Goal: Task Accomplishment & Management: Manage account settings

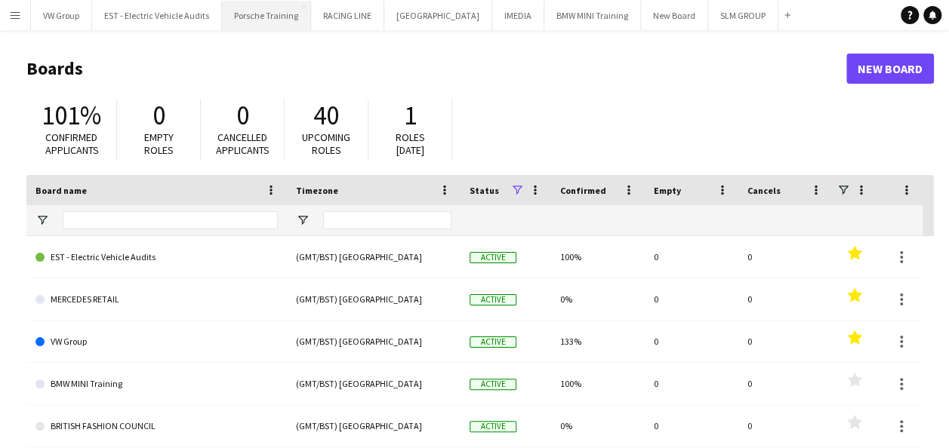
click at [270, 20] on button "Porsche Training Close" at bounding box center [266, 15] width 89 height 29
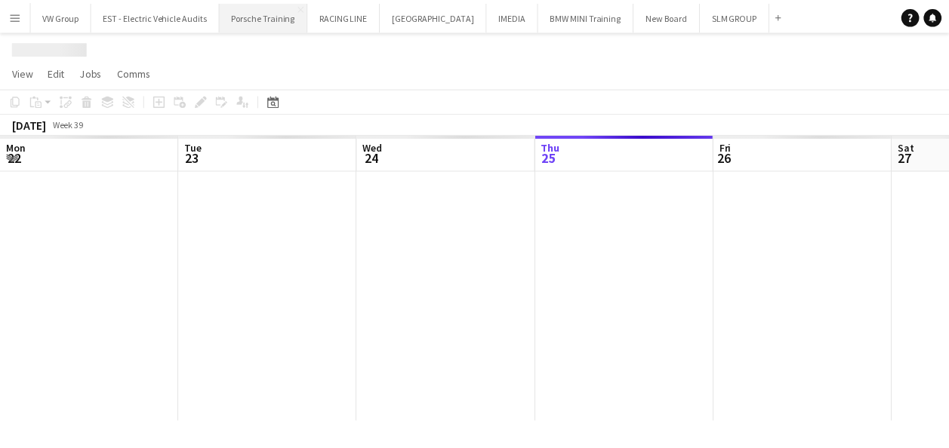
scroll to position [0, 361]
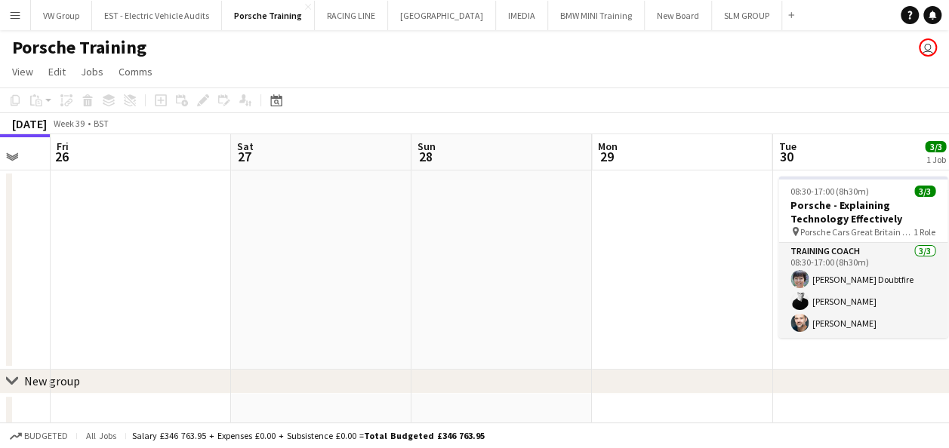
drag, startPoint x: 631, startPoint y: 241, endPoint x: 380, endPoint y: 258, distance: 251.1
click at [378, 258] on app-calendar-viewport "Mon 22 Tue 23 Wed 24 Thu 25 Fri 26 Sat 27 Sun 28 Mon 29 Tue 30 3/3 1 Job Wed 1 …" at bounding box center [474, 321] width 949 height 374
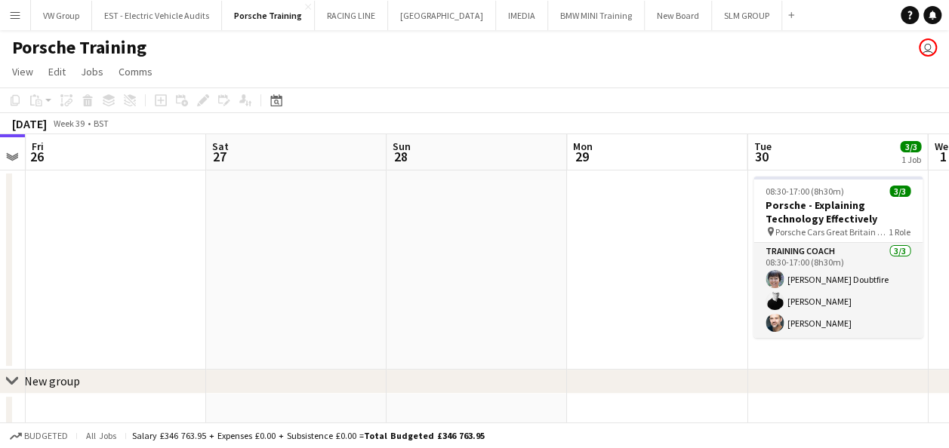
drag, startPoint x: 648, startPoint y: 254, endPoint x: 380, endPoint y: 285, distance: 269.6
click at [379, 285] on app-calendar-viewport "Mon 22 Tue 23 Wed 24 Thu 25 Fri 26 Sat 27 Sun 28 Mon 29 Tue 30 3/3 1 Job Wed 1 …" at bounding box center [474, 321] width 949 height 374
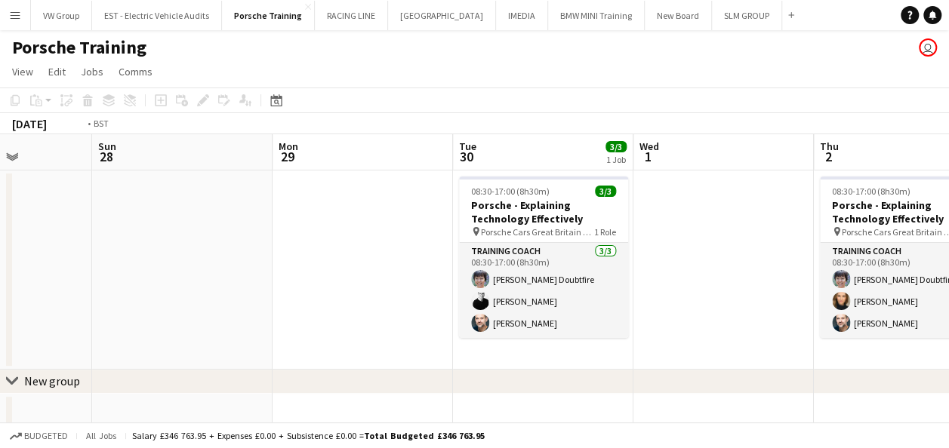
drag, startPoint x: 641, startPoint y: 254, endPoint x: 417, endPoint y: 281, distance: 225.8
click at [400, 291] on app-calendar-viewport "Thu 25 Fri 26 Sat 27 Sun 28 Mon 29 Tue 30 3/3 1 Job Wed 1 Thu 2 3/3 1 Job Fri 3…" at bounding box center [474, 321] width 949 height 374
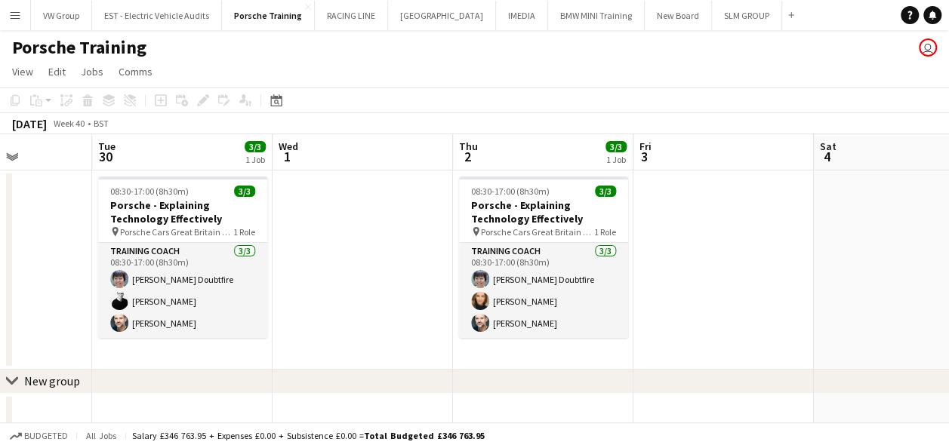
drag, startPoint x: 524, startPoint y: 270, endPoint x: 385, endPoint y: 290, distance: 140.2
click at [405, 290] on app-calendar-viewport "Sat 27 Sun 28 Mon 29 Tue 30 3/3 1 Job Wed 1 Thu 2 3/3 1 Job Fri 3 Sat 4 Sun 5 M…" at bounding box center [474, 321] width 949 height 374
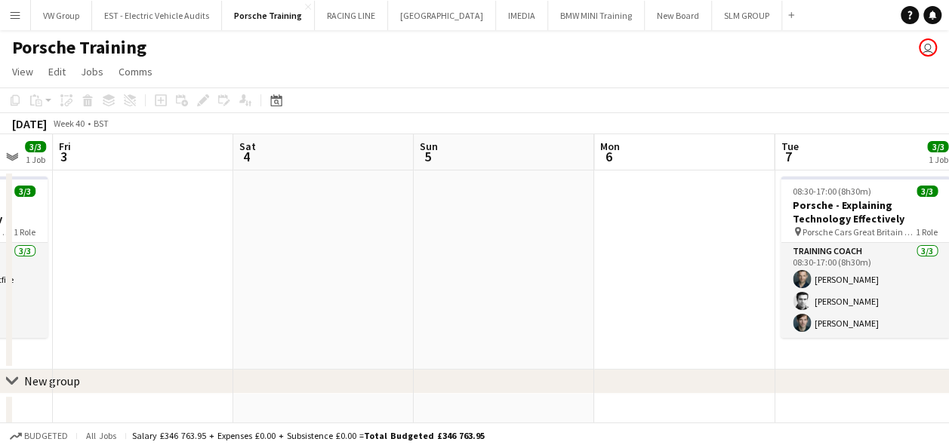
drag, startPoint x: 555, startPoint y: 276, endPoint x: 426, endPoint y: 294, distance: 130.3
click at [408, 306] on app-calendar-viewport "Mon 29 Tue 30 3/3 1 Job Wed 1 Thu 2 3/3 1 Job Fri 3 Sat 4 Sun 5 Mon 6 Tue 7 3/3…" at bounding box center [474, 321] width 949 height 374
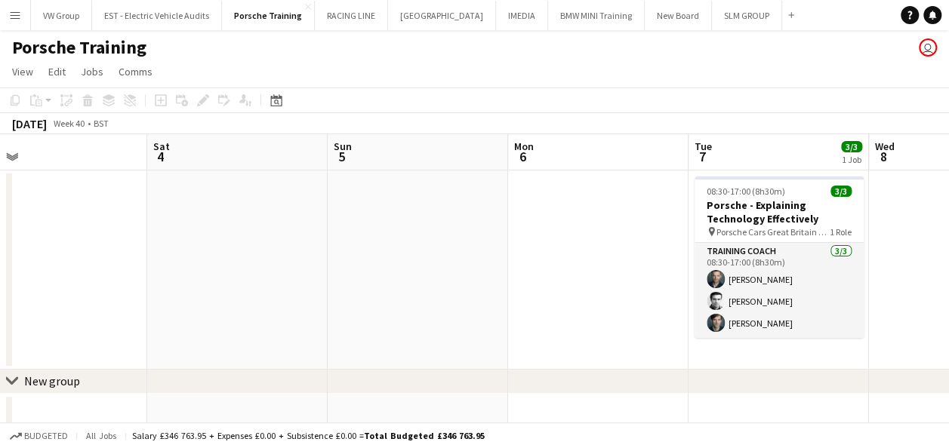
click at [502, 281] on app-date-cell at bounding box center [418, 270] width 180 height 199
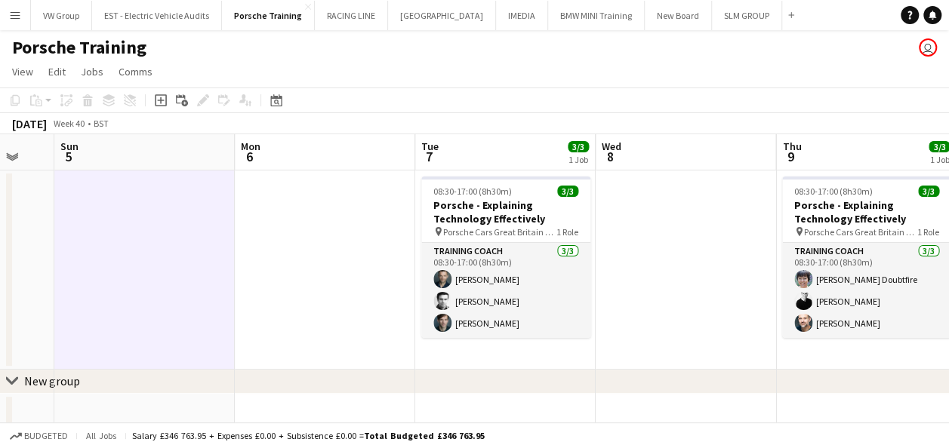
drag, startPoint x: 623, startPoint y: 284, endPoint x: 357, endPoint y: 321, distance: 269.1
click at [365, 321] on app-calendar-viewport "Wed 1 Thu 2 3/3 1 Job Fri 3 Sat 4 Sun 5 Mon 6 Tue 7 3/3 1 Job Wed 8 Thu 9 3/3 1…" at bounding box center [474, 321] width 949 height 374
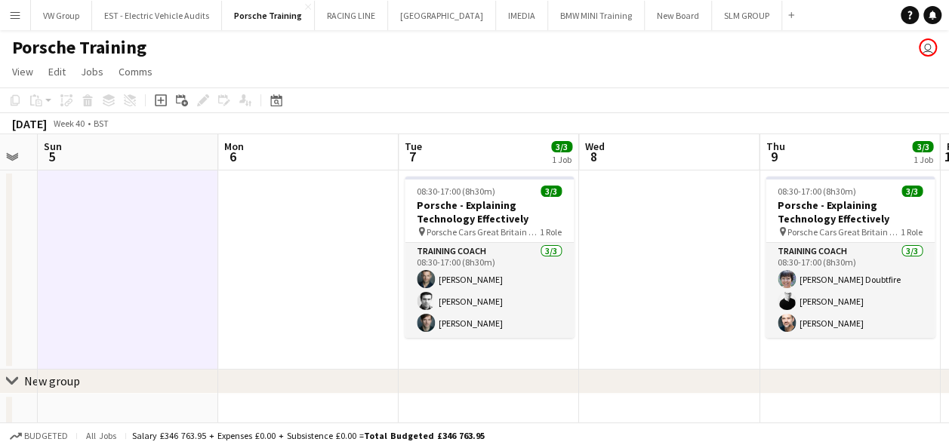
drag, startPoint x: 607, startPoint y: 257, endPoint x: 589, endPoint y: 255, distance: 18.3
click at [589, 255] on app-calendar-viewport "Wed 1 Thu 2 3/3 1 Job Fri 3 Sat 4 Sun 5 Mon 6 Tue 7 3/3 1 Job Wed 8 Thu 9 3/3 1…" at bounding box center [474, 321] width 949 height 374
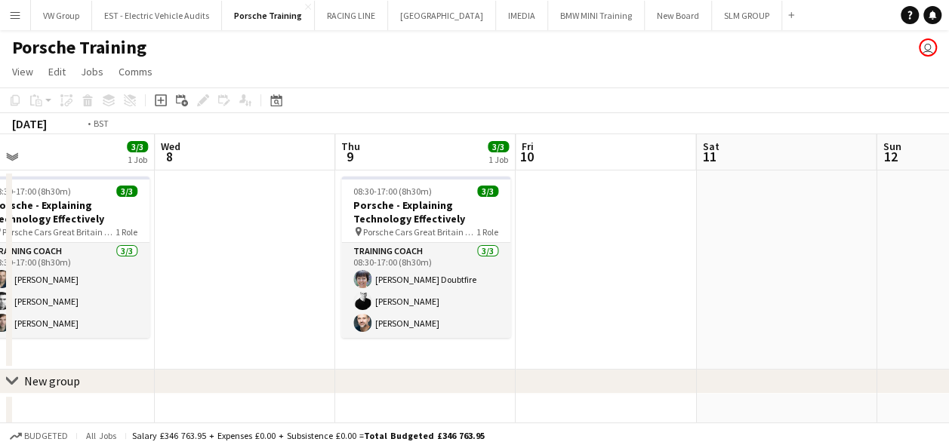
drag, startPoint x: 873, startPoint y: 262, endPoint x: 361, endPoint y: 333, distance: 517.3
click at [363, 332] on app-calendar-viewport "Fri 3 Sat 4 Sun 5 Mon 6 Tue 7 3/3 1 Job Wed 8 Thu 9 3/3 1 Job Fri 10 Sat 11 Sun…" at bounding box center [474, 321] width 949 height 374
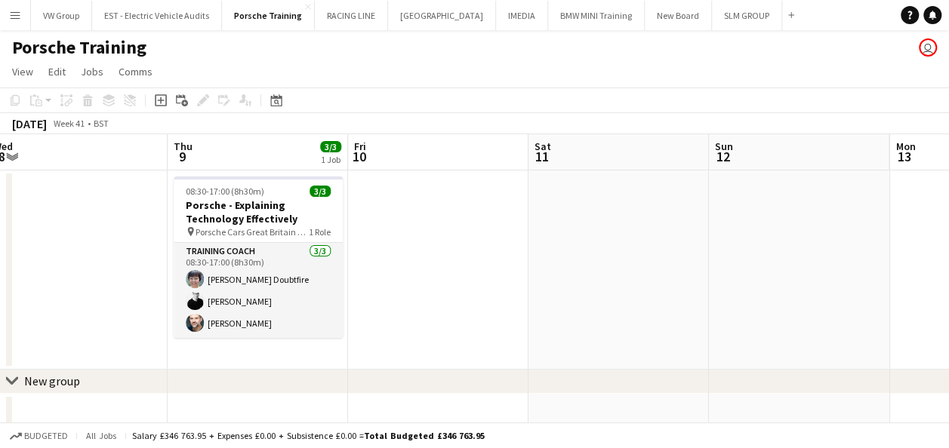
drag, startPoint x: 667, startPoint y: 306, endPoint x: 400, endPoint y: 334, distance: 268.5
click at [266, 362] on app-calendar-viewport "Sun 5 Mon 6 Tue 7 3/3 1 Job Wed 8 Thu 9 3/3 1 Job Fri 10 Sat 11 Sun 12 Mon 13 T…" at bounding box center [474, 321] width 949 height 374
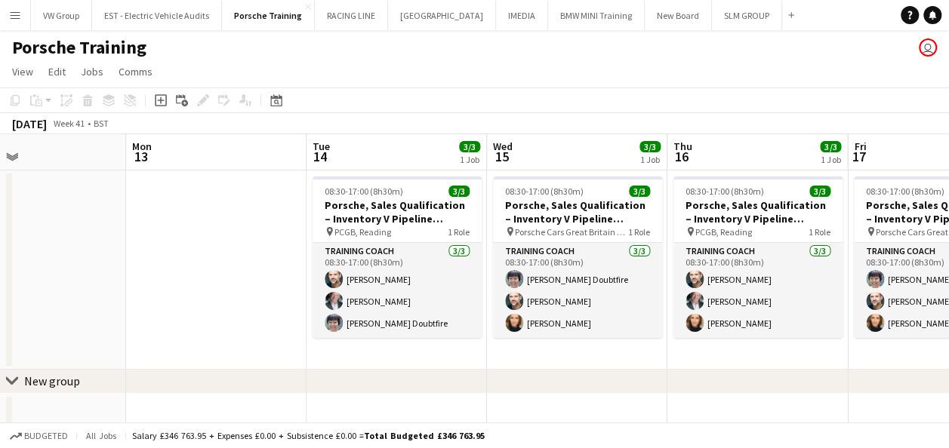
drag, startPoint x: 633, startPoint y: 294, endPoint x: 264, endPoint y: 334, distance: 371.2
click at [264, 334] on app-calendar-viewport "Thu 9 3/3 1 Job Fri 10 Sat 11 Sun 12 Mon 13 Tue 14 3/3 1 Job Wed 15 3/3 1 Job T…" at bounding box center [474, 321] width 949 height 374
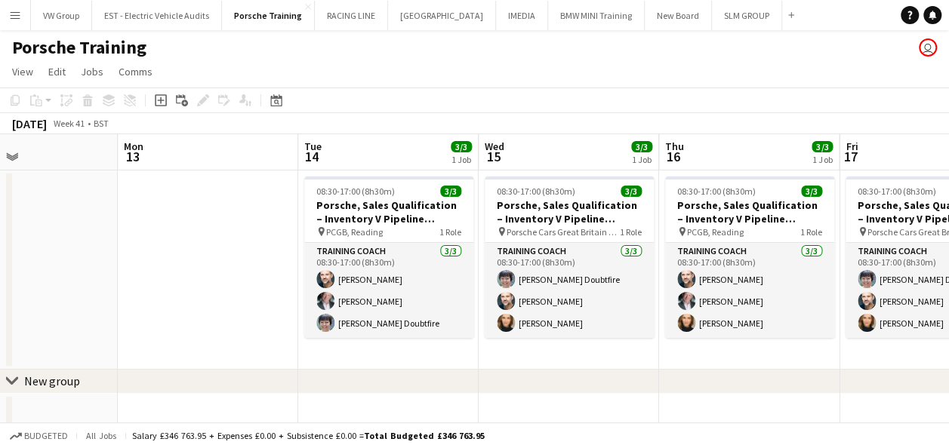
drag, startPoint x: 518, startPoint y: 352, endPoint x: 467, endPoint y: 361, distance: 51.4
click at [472, 361] on app-calendar-viewport "Thu 9 3/3 1 Job Fri 10 Sat 11 Sun 12 Mon 13 Tue 14 3/3 1 Job Wed 15 3/3 1 Job T…" at bounding box center [474, 321] width 949 height 374
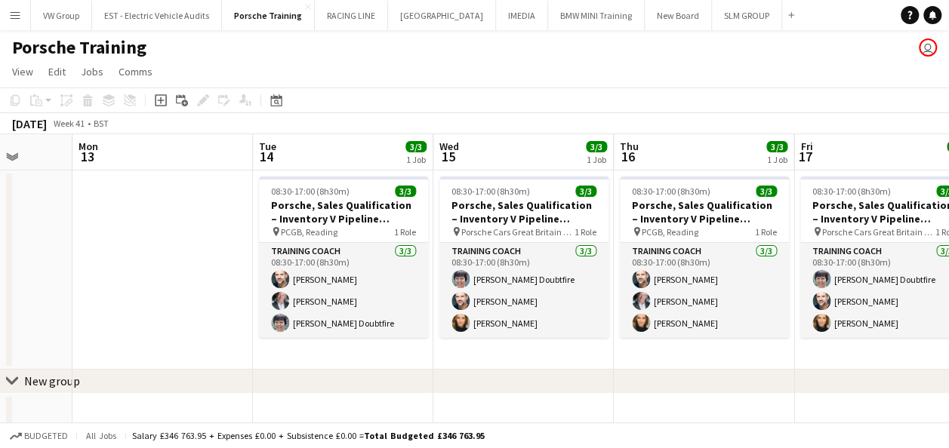
scroll to position [0, 658]
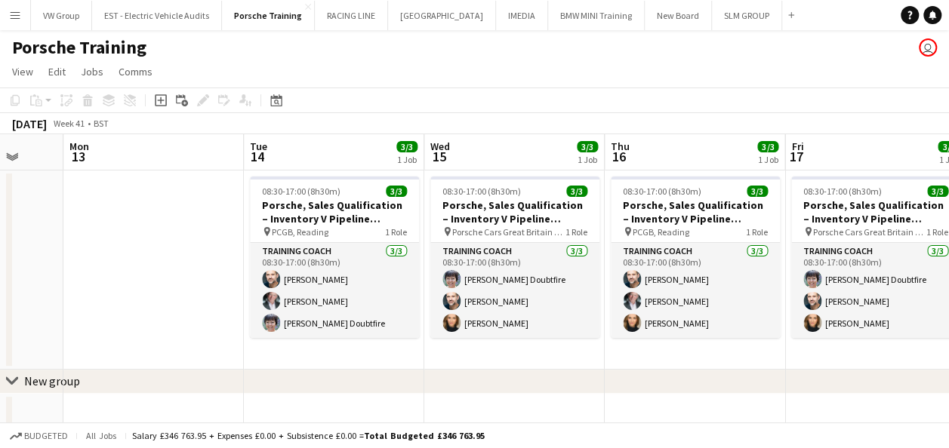
drag, startPoint x: 456, startPoint y: 364, endPoint x: 405, endPoint y: 380, distance: 53.7
click at [405, 380] on div "chevron-right New group chevron-right New group Thu 9 3/3 1 Job Fri 10 Sat 11 S…" at bounding box center [474, 321] width 949 height 374
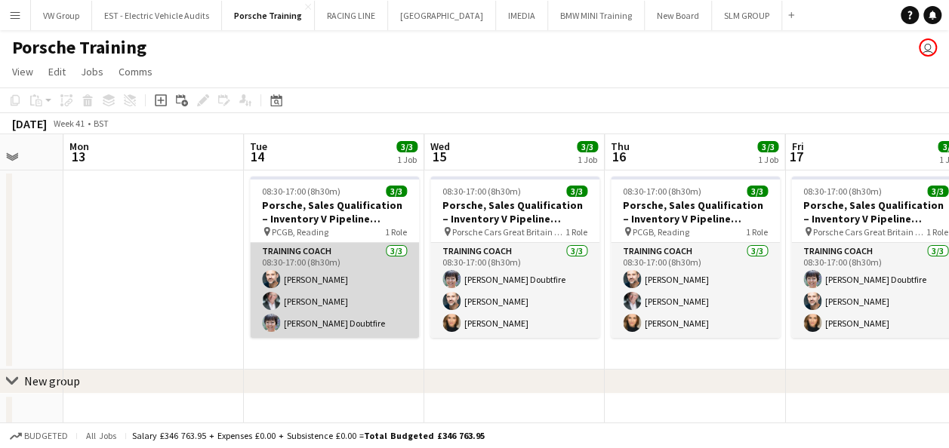
click at [312, 277] on app-card-role "Training Coach 3/3 08:30-17:00 (8h30m) Luke Harris Clive Woodward Donna Doubtfi…" at bounding box center [334, 290] width 169 height 95
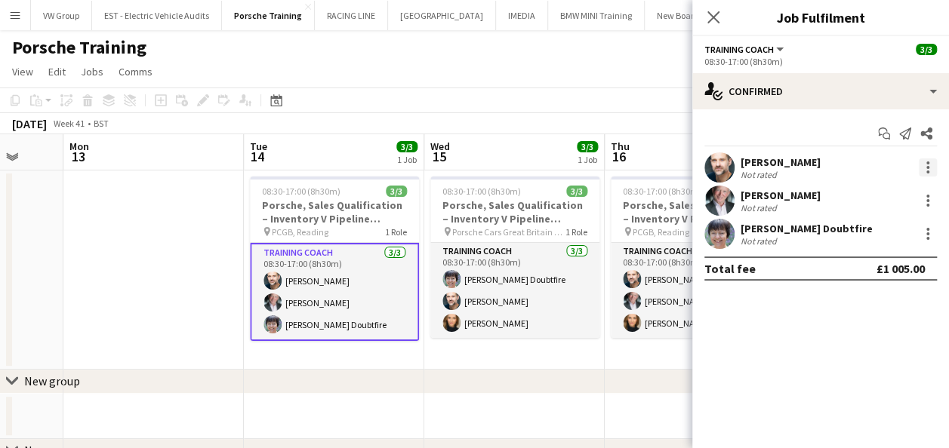
click at [927, 165] on div at bounding box center [927, 167] width 18 height 18
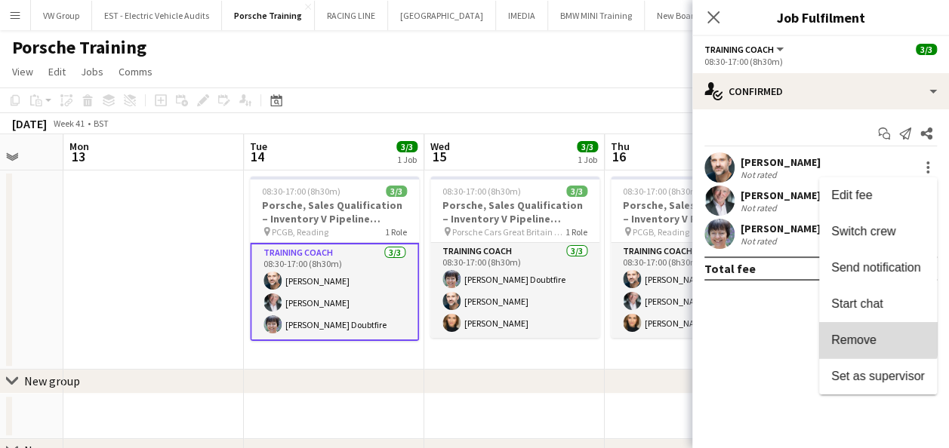
click at [875, 338] on span "Remove" at bounding box center [878, 341] width 94 height 14
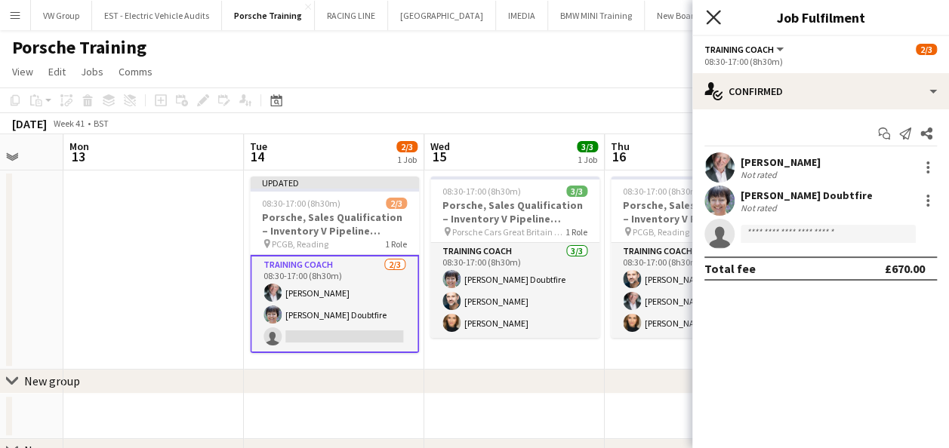
click at [709, 17] on icon "Close pop-in" at bounding box center [713, 17] width 14 height 14
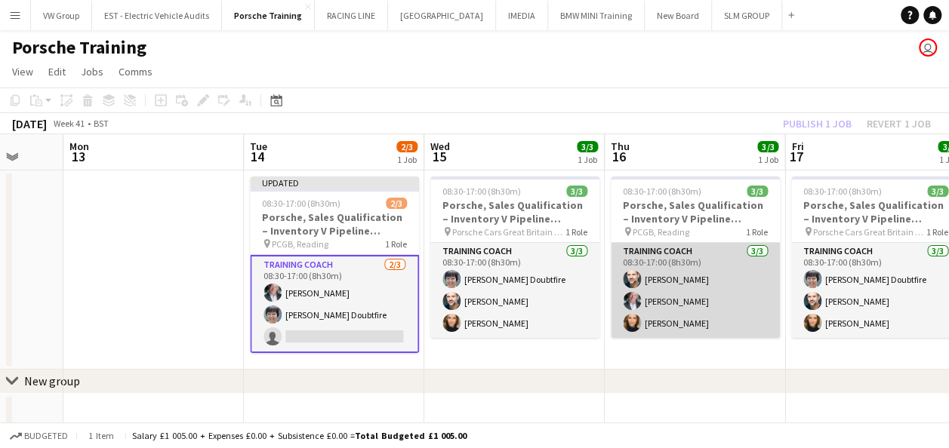
click at [668, 278] on app-card-role "Training Coach 3/3 08:30-17:00 (8h30m) Luke Harris Clive Woodward Jessica Foden…" at bounding box center [695, 290] width 169 height 95
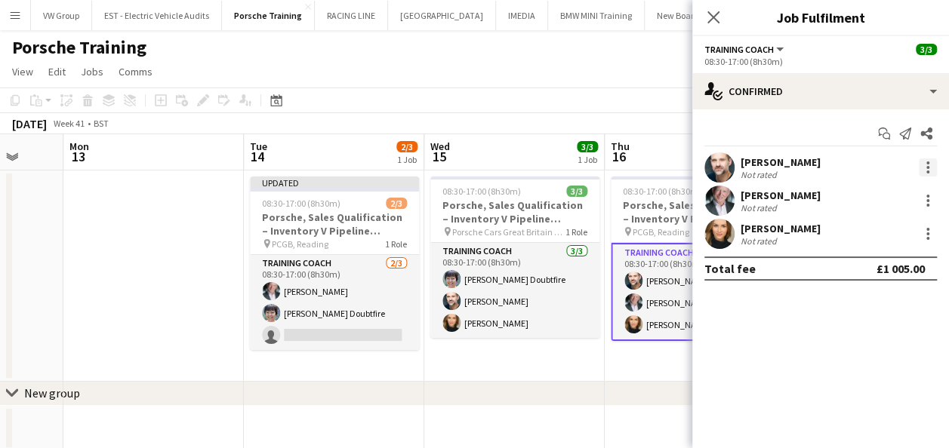
click at [924, 168] on div at bounding box center [927, 167] width 18 height 18
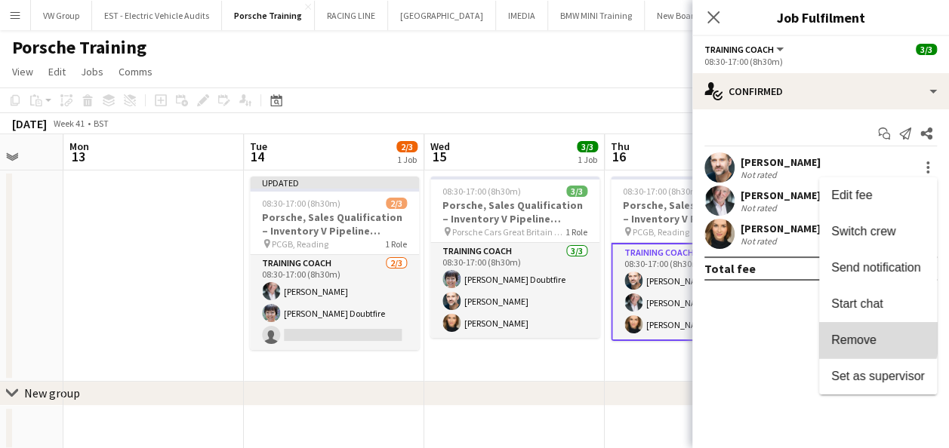
click at [859, 338] on span "Remove" at bounding box center [853, 340] width 45 height 13
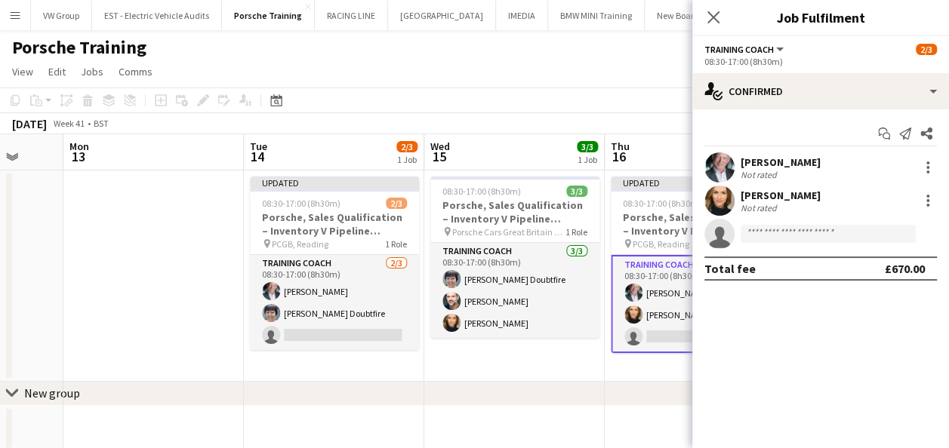
click at [655, 421] on app-date-cell at bounding box center [694, 428] width 180 height 45
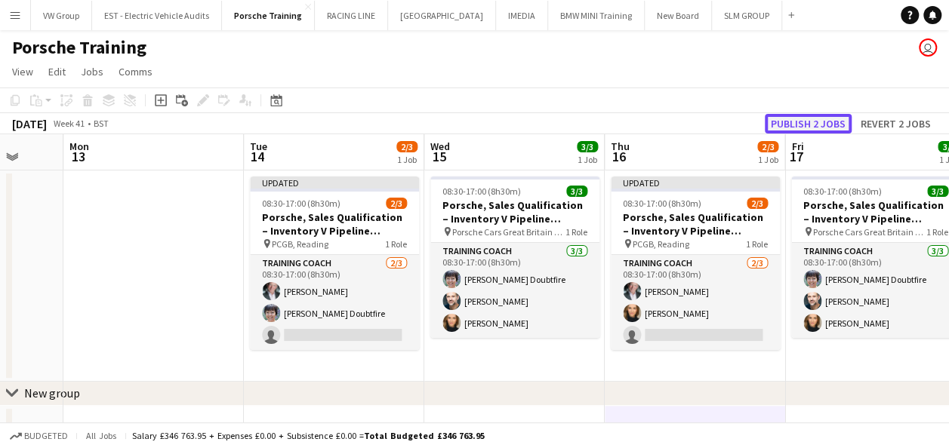
click at [824, 125] on button "Publish 2 jobs" at bounding box center [807, 124] width 87 height 20
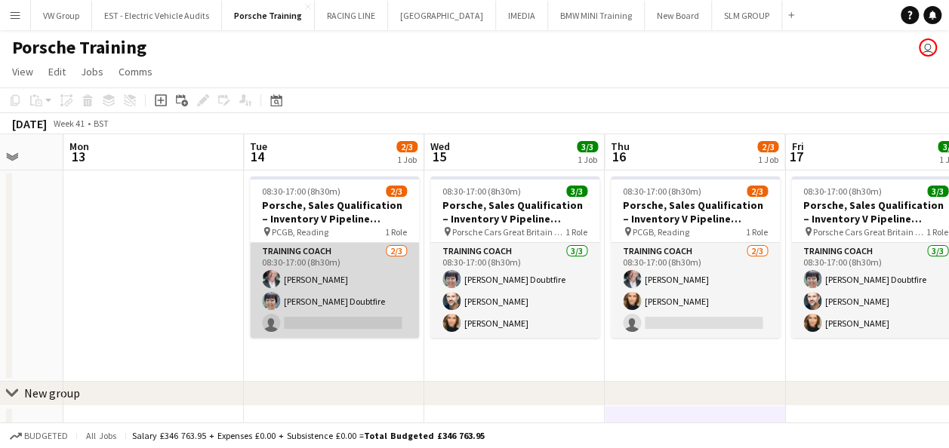
click at [303, 321] on app-card-role "Training Coach 2/3 08:30-17:00 (8h30m) Clive Woodward Donna Doubtfire single-ne…" at bounding box center [334, 290] width 169 height 95
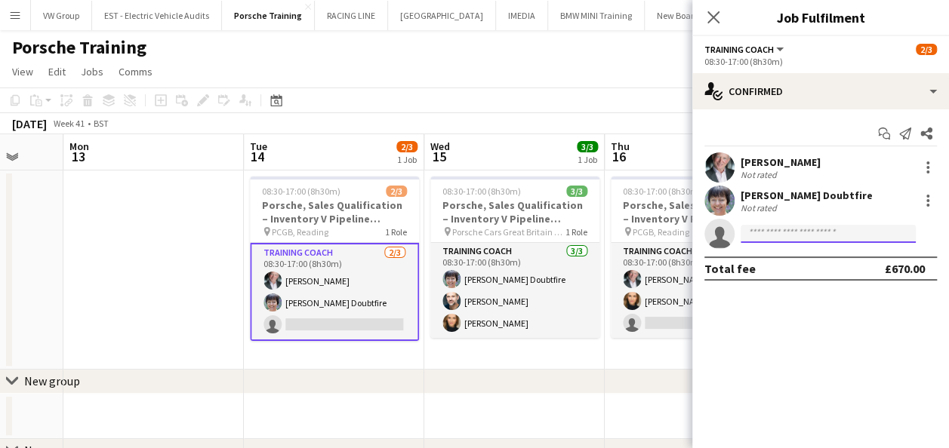
click at [756, 230] on input at bounding box center [827, 234] width 175 height 18
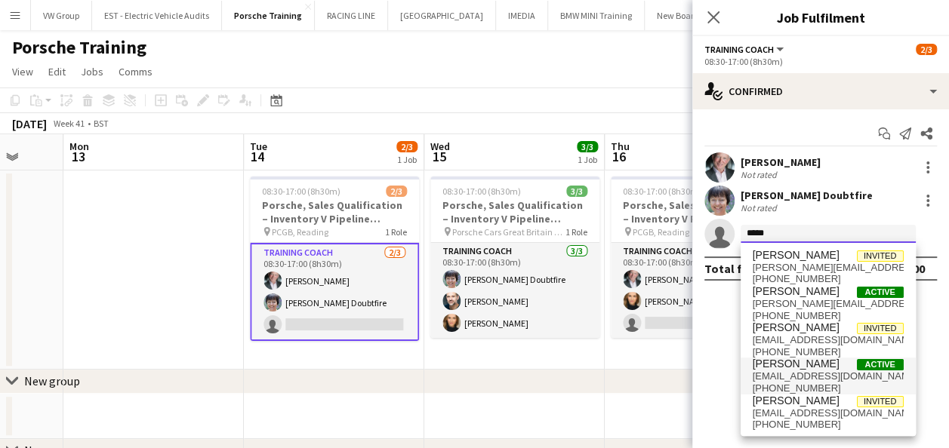
type input "*****"
click at [807, 368] on span "[PERSON_NAME]" at bounding box center [795, 364] width 87 height 13
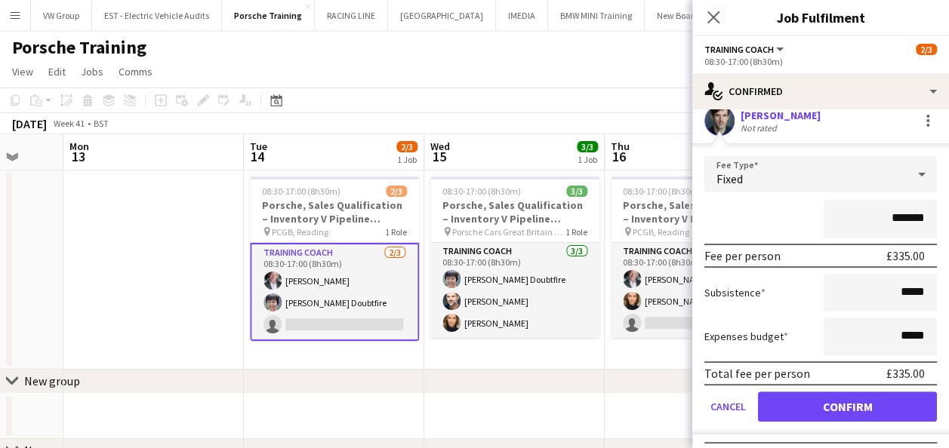
scroll to position [143, 0]
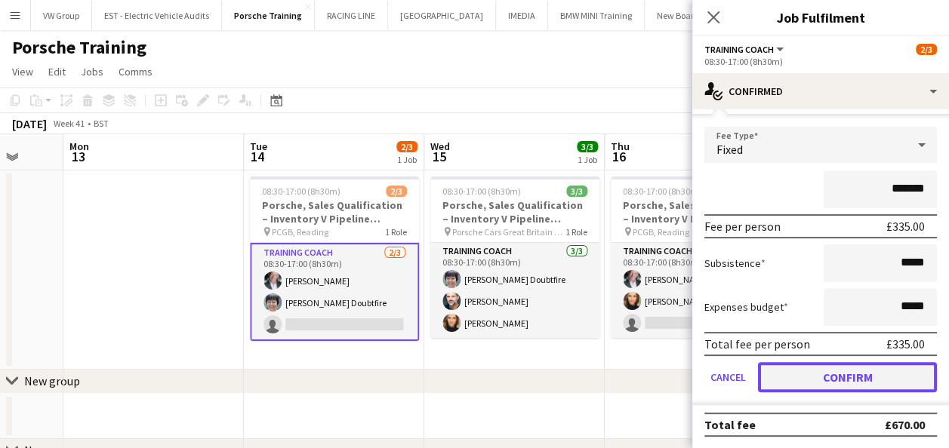
click at [840, 382] on button "Confirm" at bounding box center [847, 377] width 179 height 30
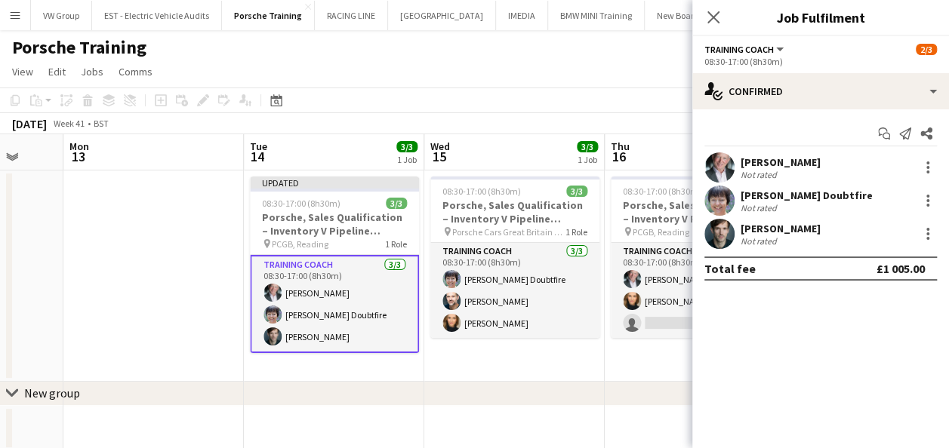
scroll to position [0, 0]
click at [711, 15] on icon at bounding box center [713, 17] width 14 height 14
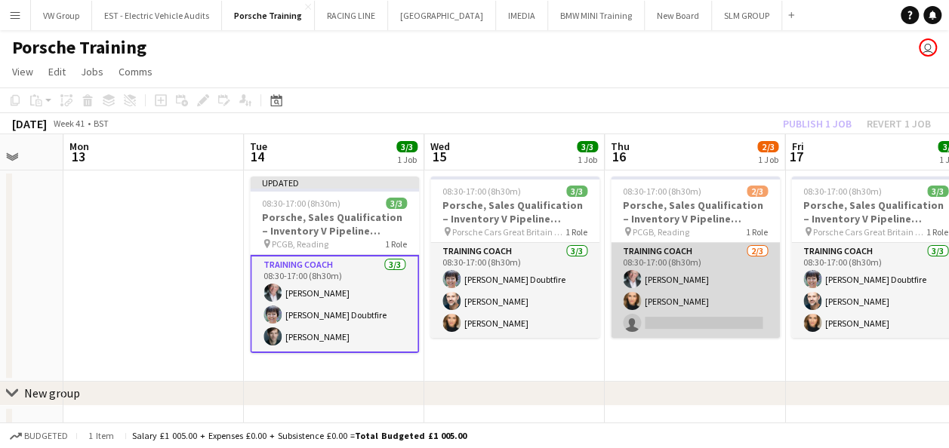
click at [660, 320] on app-card-role "Training Coach 2/3 08:30-17:00 (8h30m) Clive Woodward Jessica Foden-Andrews sin…" at bounding box center [695, 290] width 169 height 95
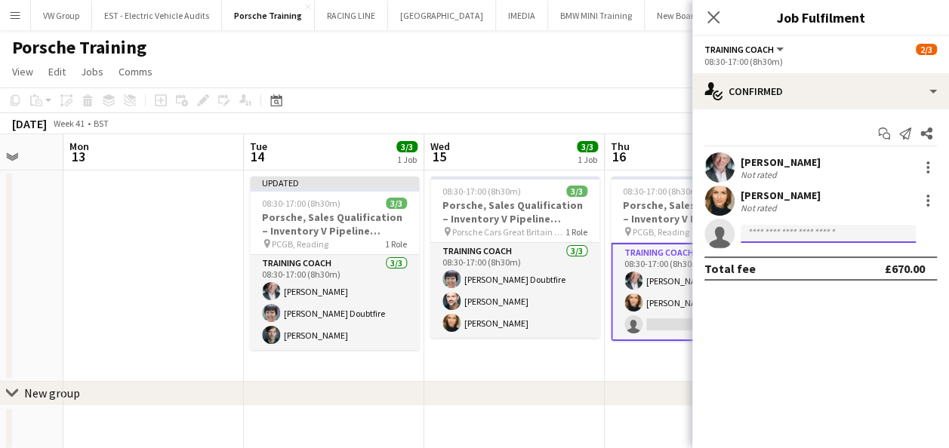
click at [768, 237] on input at bounding box center [827, 234] width 175 height 18
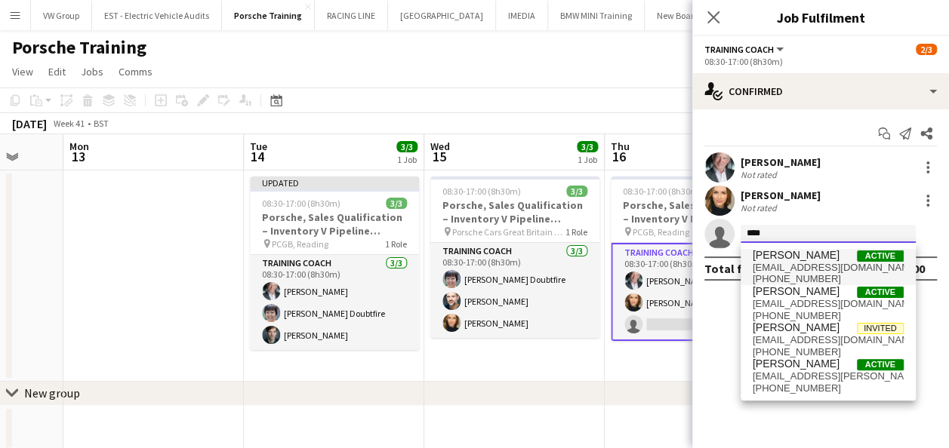
type input "****"
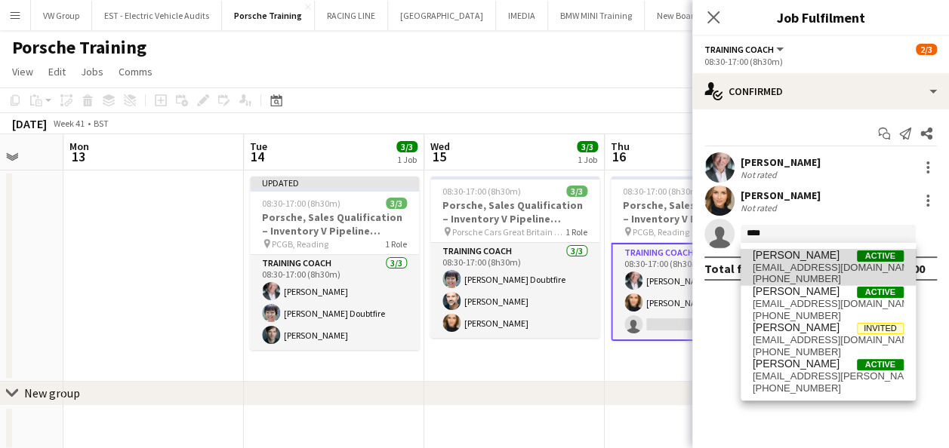
click at [778, 258] on span "[PERSON_NAME]" at bounding box center [795, 255] width 87 height 13
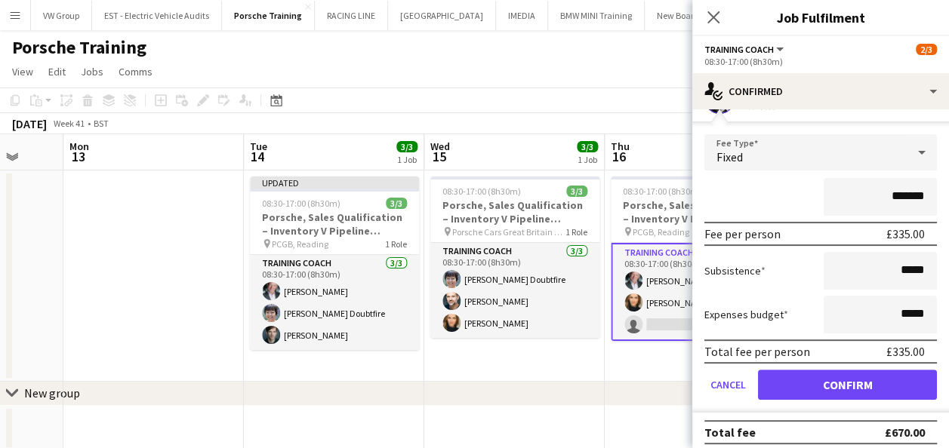
scroll to position [143, 0]
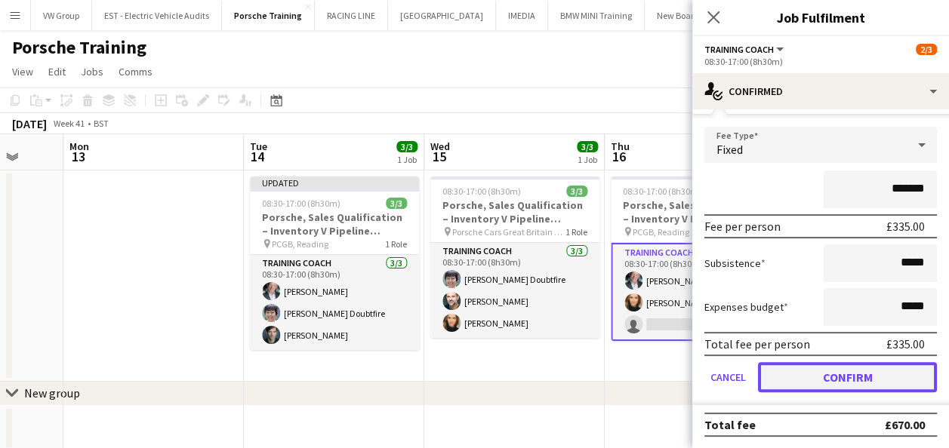
click at [867, 379] on button "Confirm" at bounding box center [847, 377] width 179 height 30
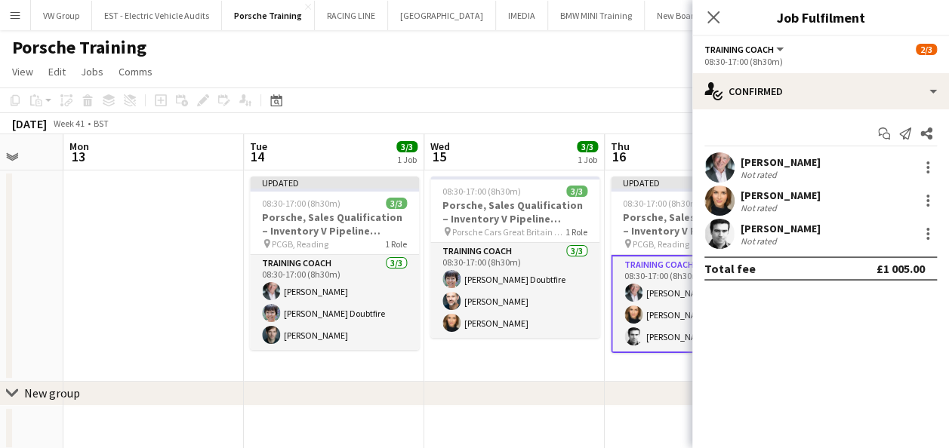
scroll to position [0, 0]
click at [628, 405] on div "chevron-right New group" at bounding box center [474, 394] width 949 height 24
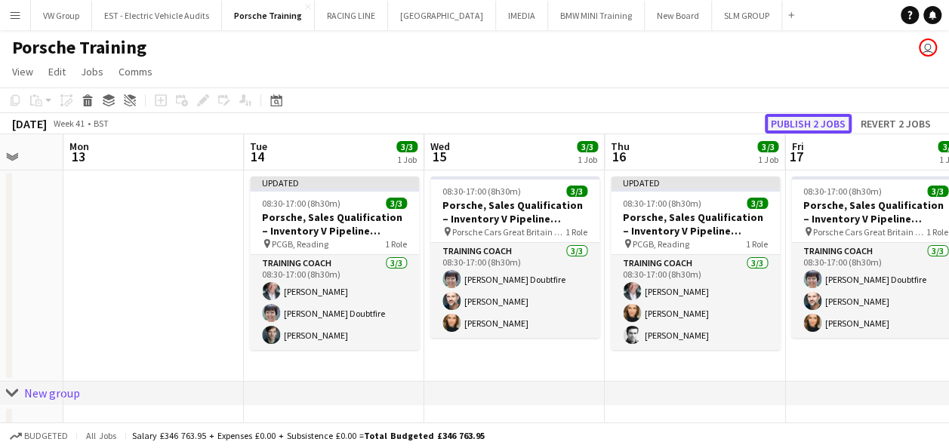
click at [812, 123] on button "Publish 2 jobs" at bounding box center [807, 124] width 87 height 20
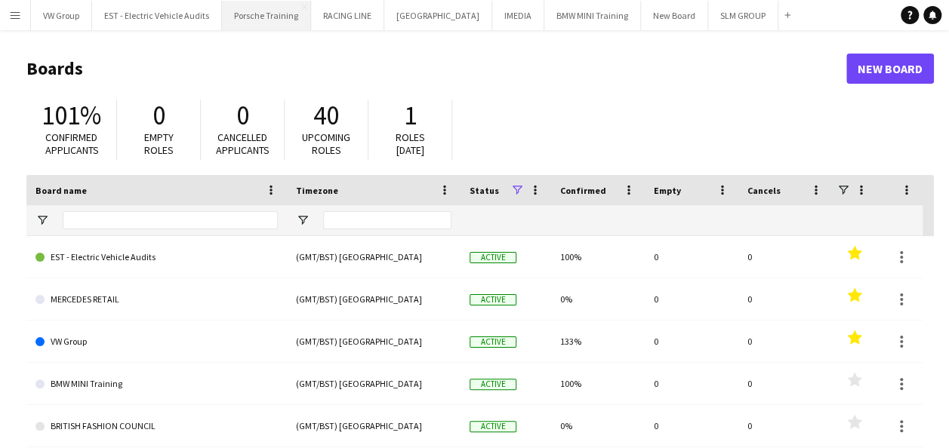
click at [270, 20] on button "Porsche Training Close" at bounding box center [266, 15] width 89 height 29
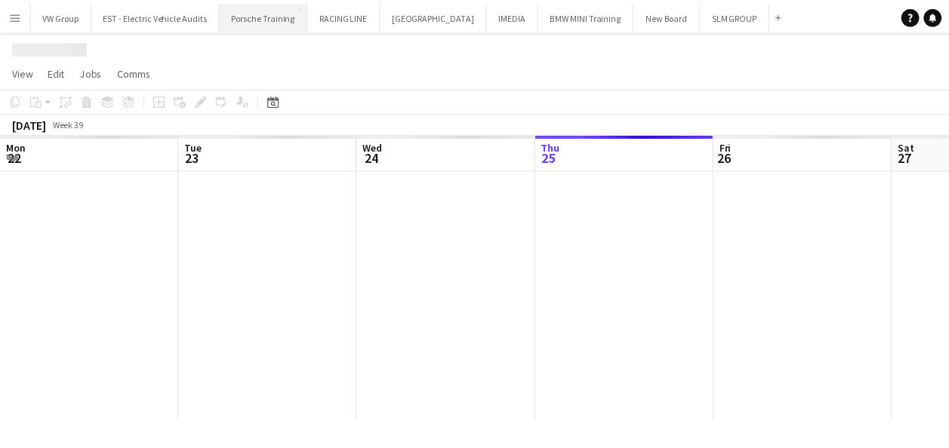
scroll to position [0, 361]
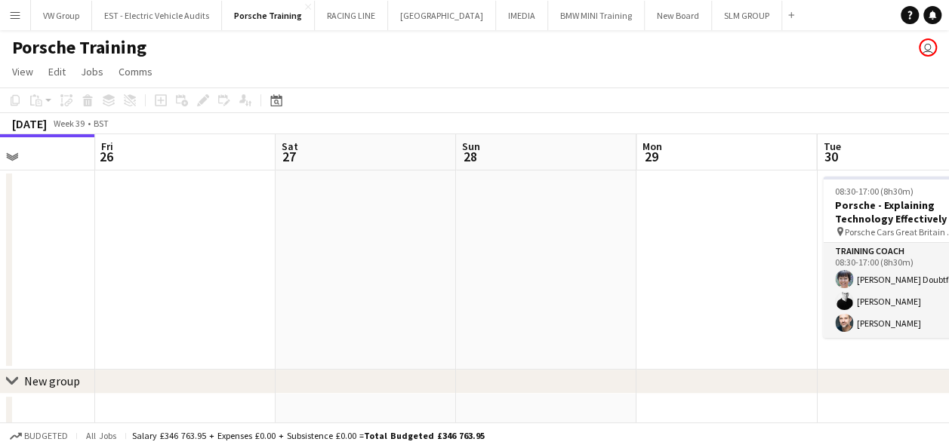
drag, startPoint x: 484, startPoint y: 269, endPoint x: 571, endPoint y: 275, distance: 87.7
click at [407, 292] on app-calendar-viewport "Mon 22 Tue 23 Wed 24 Thu 25 Fri 26 Sat 27 Sun 28 Mon 29 Tue 30 3/3 1 Job Wed 1 …" at bounding box center [474, 321] width 949 height 374
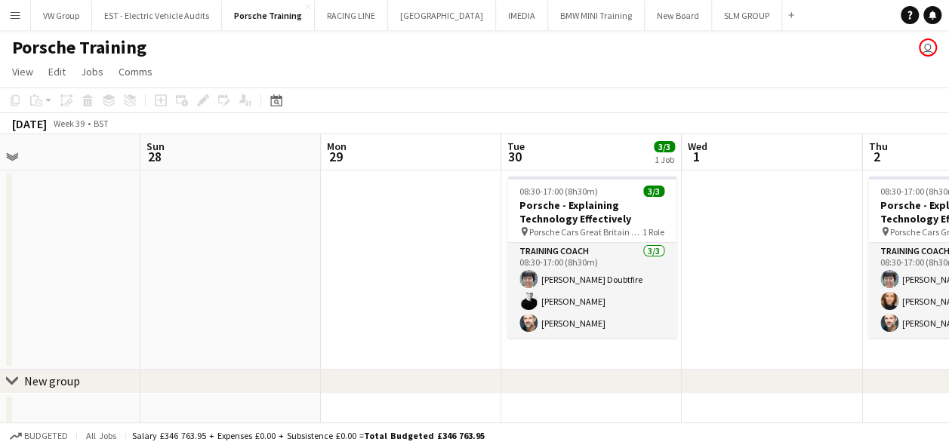
drag, startPoint x: 350, startPoint y: 323, endPoint x: 648, endPoint y: 263, distance: 304.1
click at [331, 325] on app-calendar-viewport "Wed 24 Thu 25 Fri 26 Sat 27 Sun 28 Mon 29 Tue 30 3/3 1 Job Wed 1 Thu 2 3/3 1 Jo…" at bounding box center [474, 321] width 949 height 374
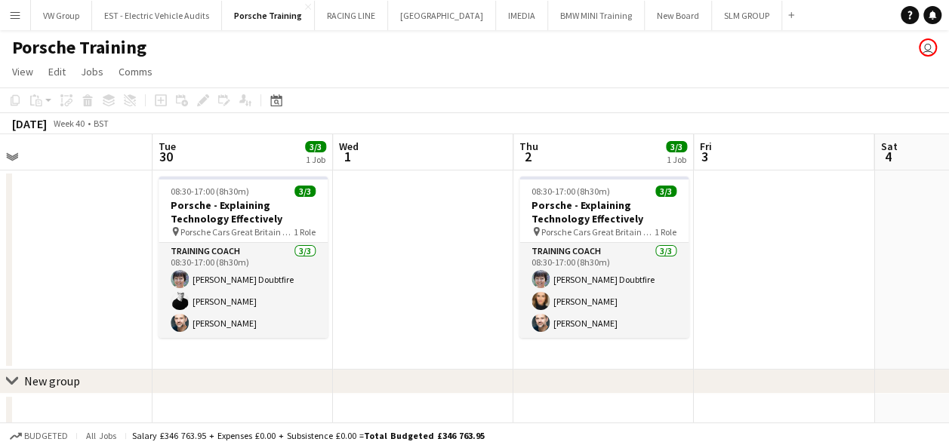
drag, startPoint x: 445, startPoint y: 303, endPoint x: 675, endPoint y: 257, distance: 234.1
click at [430, 306] on app-calendar-viewport "Fri 26 Sat 27 Sun 28 Mon 29 Tue 30 3/3 1 Job Wed 1 Thu 2 3/3 1 Job Fri 3 Sat 4 …" at bounding box center [474, 321] width 949 height 374
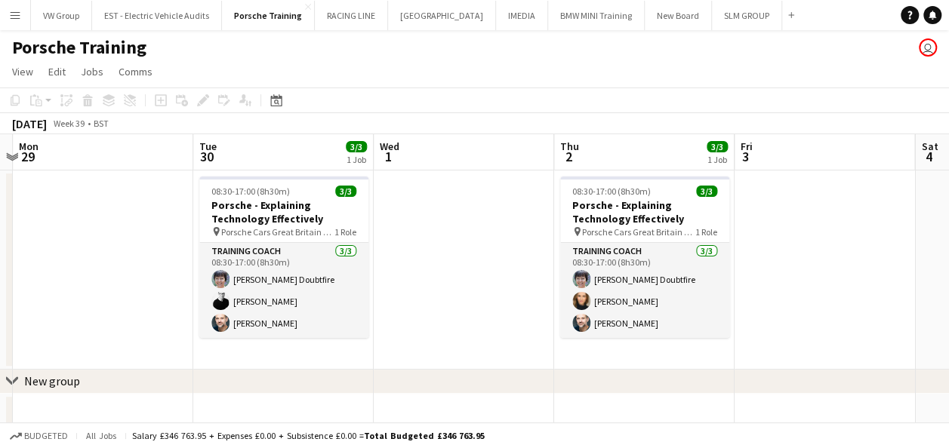
drag, startPoint x: 395, startPoint y: 312, endPoint x: 366, endPoint y: 318, distance: 30.0
click at [366, 318] on app-calendar-viewport "Fri 26 Sat 27 Sun 28 Mon 29 Tue 30 3/3 1 Job Wed 1 Thu 2 3/3 1 Job Fri 3 Sat 4 …" at bounding box center [474, 321] width 949 height 374
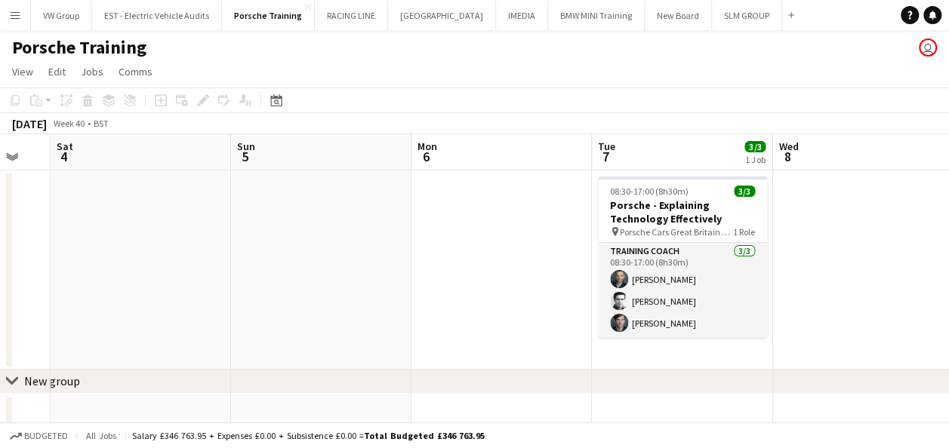
drag, startPoint x: 465, startPoint y: 285, endPoint x: 321, endPoint y: 334, distance: 151.3
click at [321, 334] on app-calendar-viewport "Tue 30 3/3 1 Job Wed 1 Thu 2 3/3 1 Job Fri 3 Sat 4 Sun 5 Mon 6 Tue 7 3/3 1 Job …" at bounding box center [474, 321] width 949 height 374
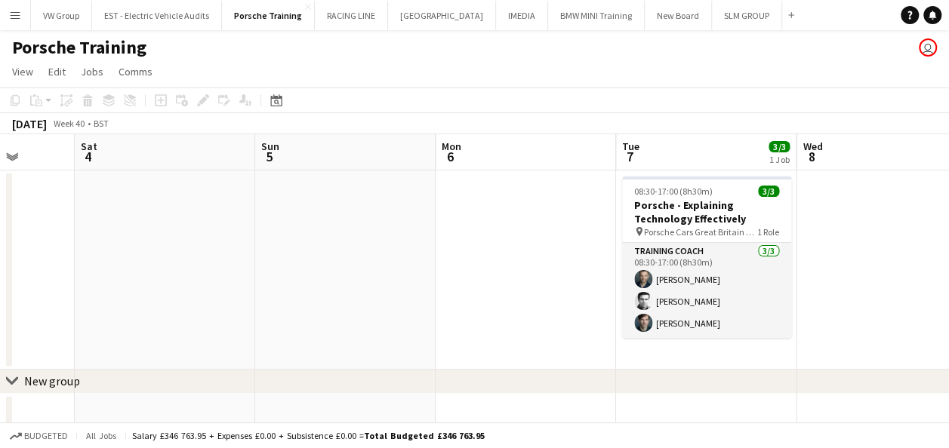
drag, startPoint x: 571, startPoint y: 266, endPoint x: 346, endPoint y: 341, distance: 236.3
click at [348, 341] on app-calendar-viewport "Tue 30 3/3 1 Job Wed 1 Thu 2 3/3 1 Job Fri 3 Sat 4 Sun 5 Mon 6 Tue 7 3/3 1 Job …" at bounding box center [474, 321] width 949 height 374
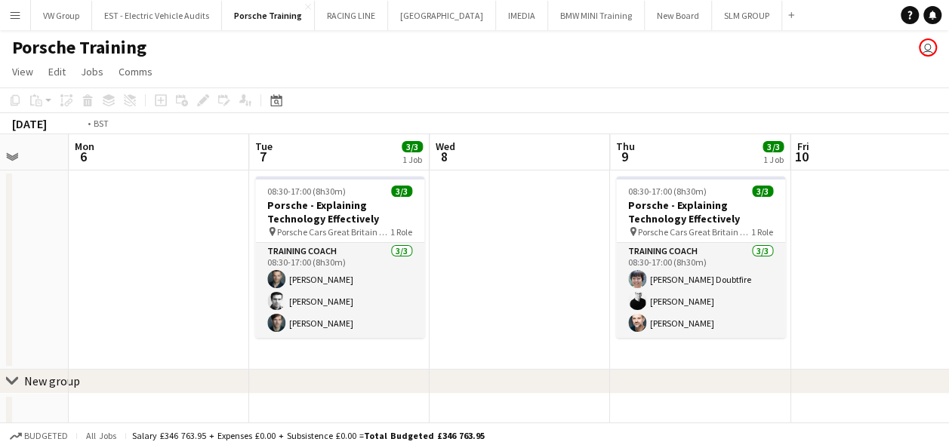
drag, startPoint x: 377, startPoint y: 361, endPoint x: 401, endPoint y: 353, distance: 25.3
click at [353, 371] on div "chevron-right New group chevron-right New group Thu 2 3/3 1 Job Fri 3 Sat 4 Sun…" at bounding box center [474, 321] width 949 height 374
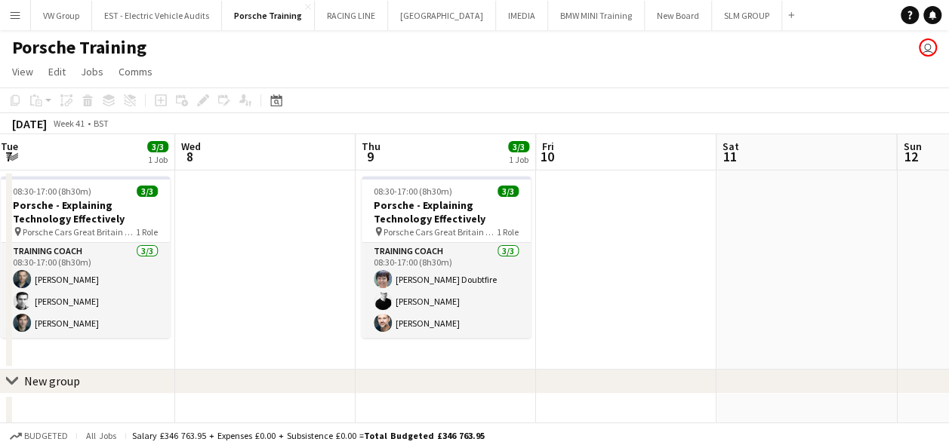
drag, startPoint x: 678, startPoint y: 278, endPoint x: 379, endPoint y: 364, distance: 310.8
click at [379, 364] on app-calendar-viewport "Sat 4 Sun 5 Mon 6 Tue 7 3/3 1 Job Wed 8 Thu 9 3/3 1 Job Fri 10 Sat 11 Sun 12 Mo…" at bounding box center [474, 321] width 949 height 374
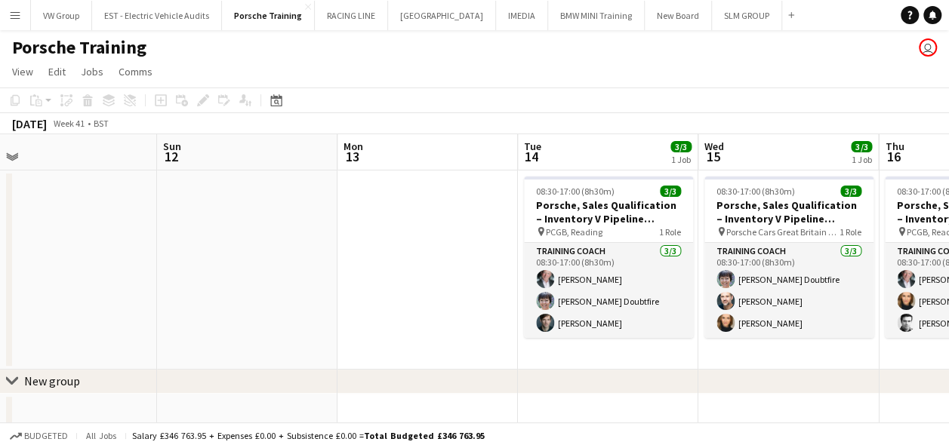
drag, startPoint x: 563, startPoint y: 300, endPoint x: 417, endPoint y: 350, distance: 154.6
click at [417, 350] on app-calendar-viewport "Wed 8 Thu 9 3/3 1 Job Fri 10 Sat 11 Sun 12 Mon 13 Tue 14 3/3 1 Job Wed 15 3/3 1…" at bounding box center [474, 321] width 949 height 374
